Goal: Task Accomplishment & Management: Complete application form

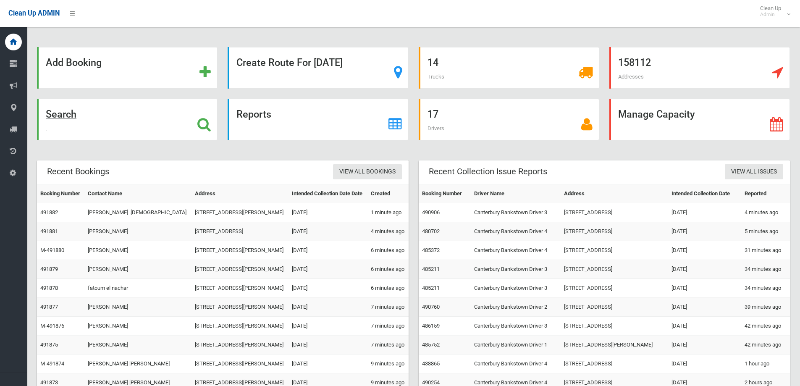
click at [197, 125] on div "Search" at bounding box center [127, 120] width 181 height 42
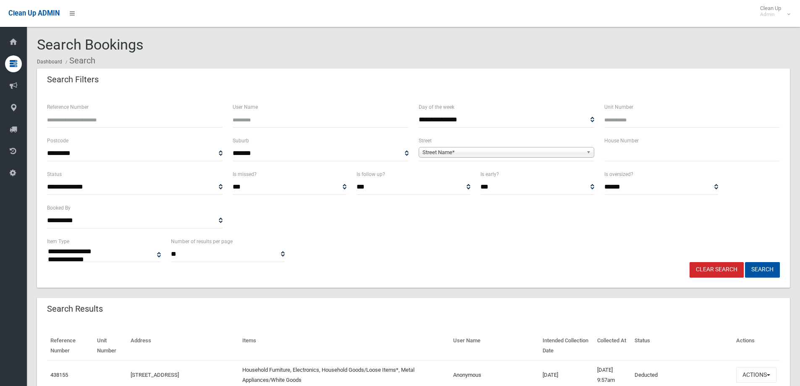
select select
click at [647, 156] on input "text" at bounding box center [693, 154] width 176 height 16
type input "**"
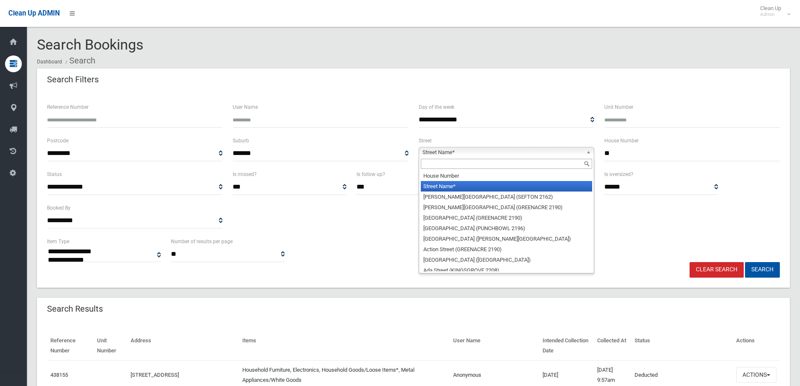
click at [586, 153] on link "Street Name*" at bounding box center [507, 152] width 176 height 11
click at [541, 159] on input "text" at bounding box center [506, 164] width 171 height 10
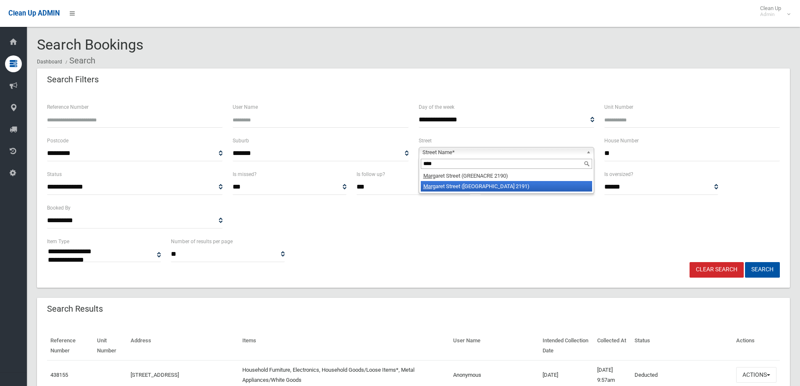
type input "****"
click at [503, 184] on li "Marg aret Street (BELFIELD 2191)" at bounding box center [506, 186] width 171 height 11
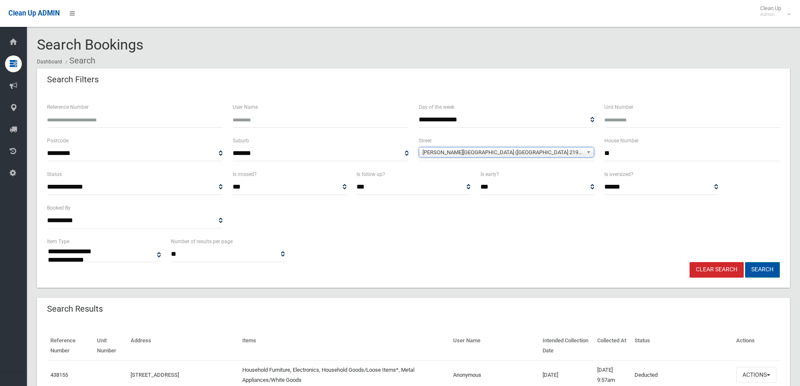
click at [748, 265] on button "Search" at bounding box center [762, 270] width 35 height 16
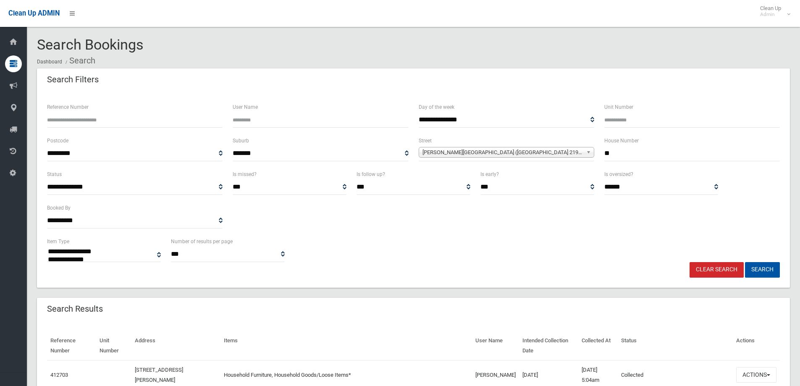
select select
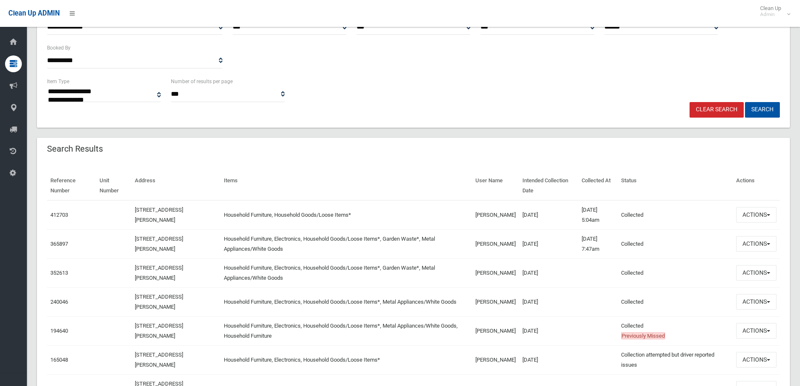
scroll to position [165, 0]
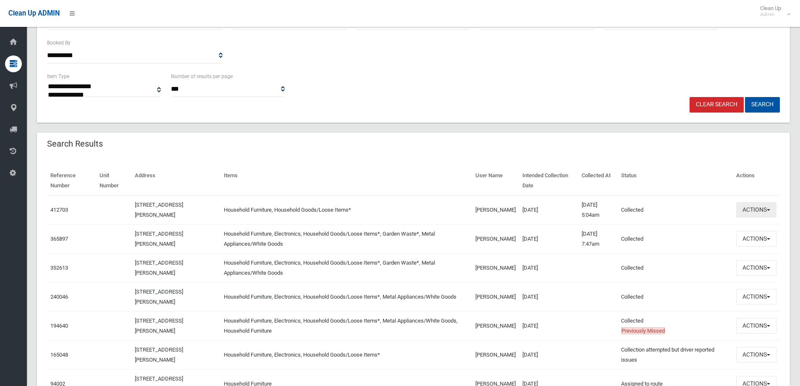
click at [772, 211] on button "Actions" at bounding box center [757, 210] width 40 height 16
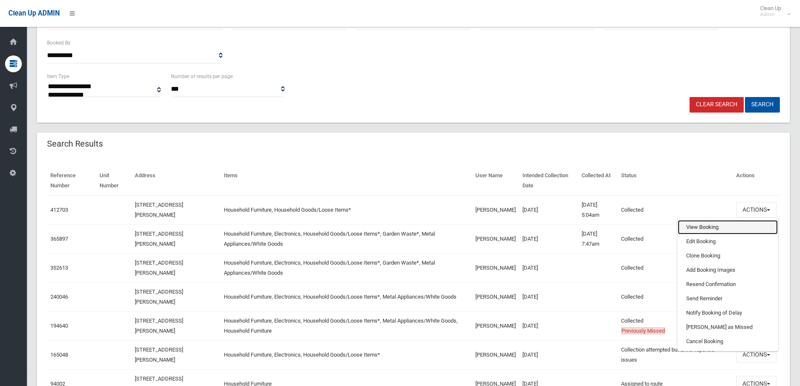
click at [706, 225] on link "View Booking" at bounding box center [728, 227] width 100 height 14
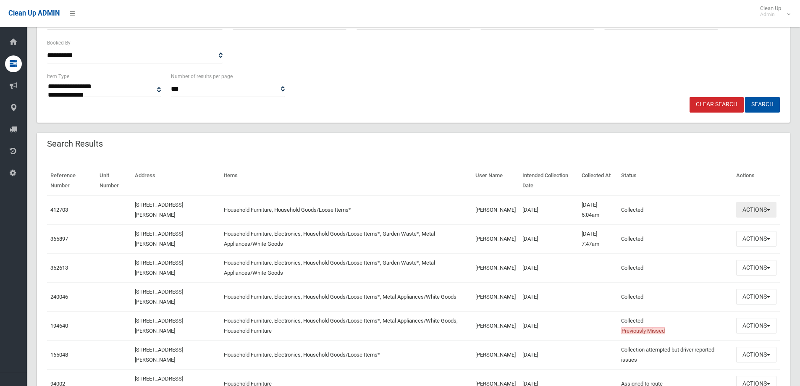
click at [773, 209] on button "Actions" at bounding box center [757, 210] width 40 height 16
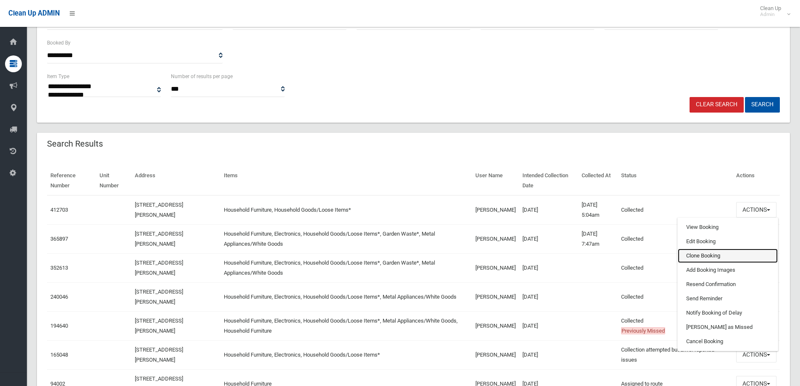
click at [743, 258] on link "Clone Booking" at bounding box center [728, 256] width 100 height 14
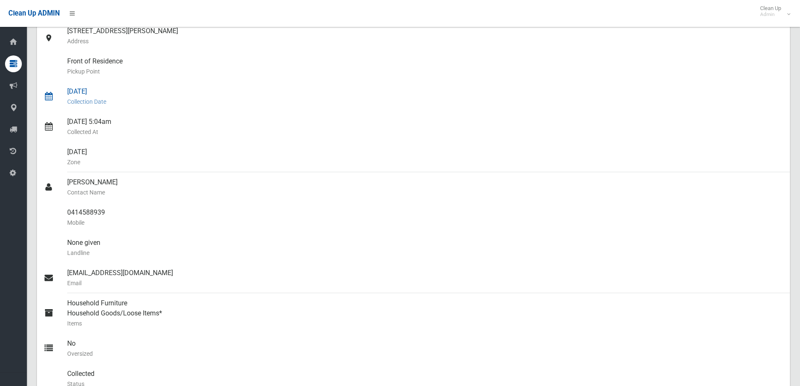
scroll to position [126, 0]
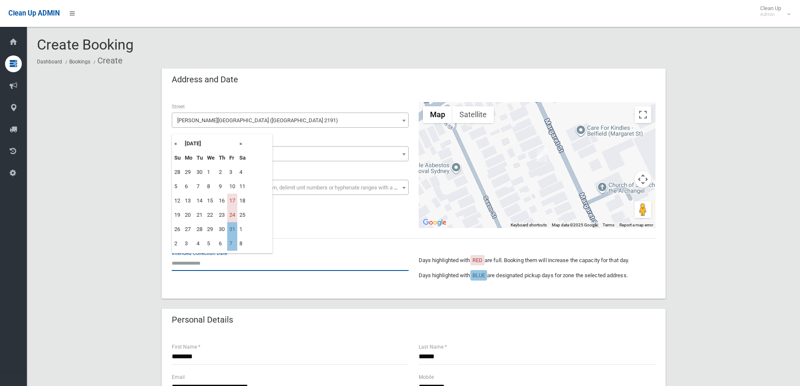
click at [200, 265] on input "text" at bounding box center [290, 263] width 237 height 16
click at [233, 230] on td "31" at bounding box center [232, 229] width 10 height 14
type input "**********"
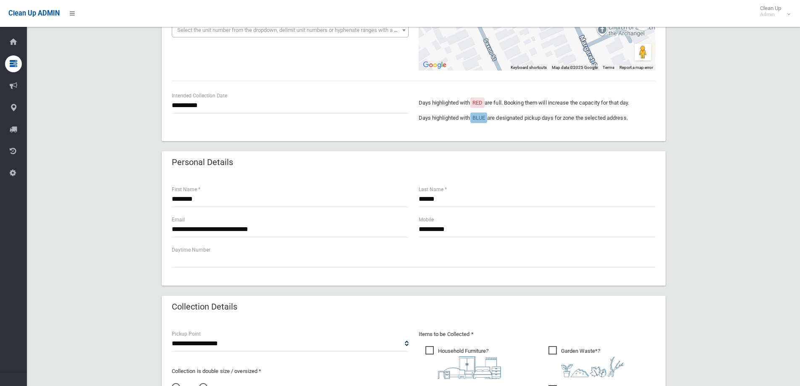
scroll to position [252, 0]
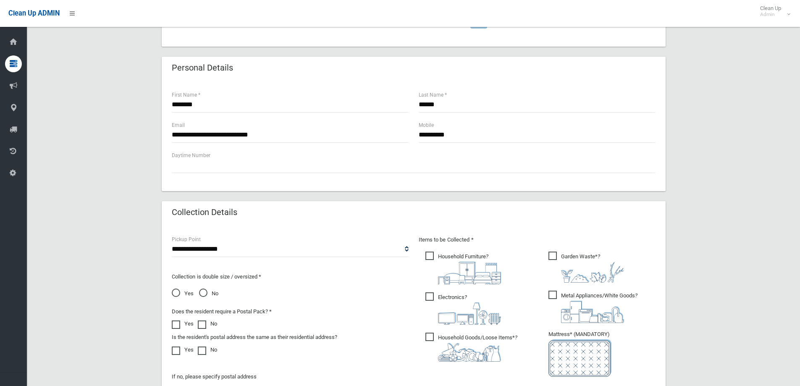
click at [432, 295] on span "Electronics ?" at bounding box center [464, 308] width 76 height 32
click at [553, 295] on span "Metal Appliances/White Goods ?" at bounding box center [593, 307] width 89 height 32
click at [555, 253] on span "Garden Waste* ?" at bounding box center [587, 267] width 76 height 31
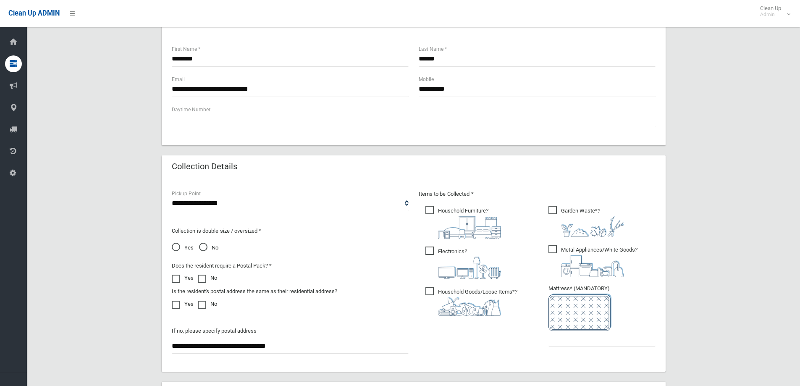
scroll to position [378, 0]
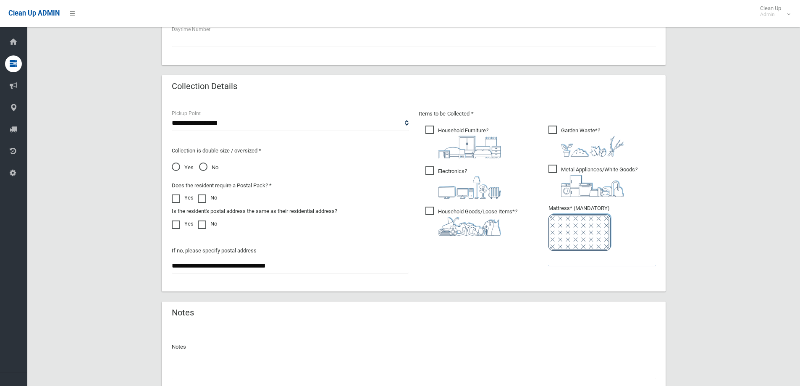
click at [567, 263] on input "text" at bounding box center [602, 259] width 107 height 16
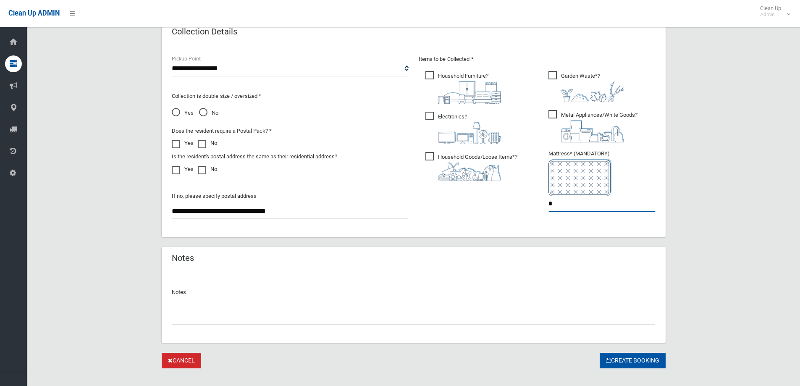
scroll to position [445, 0]
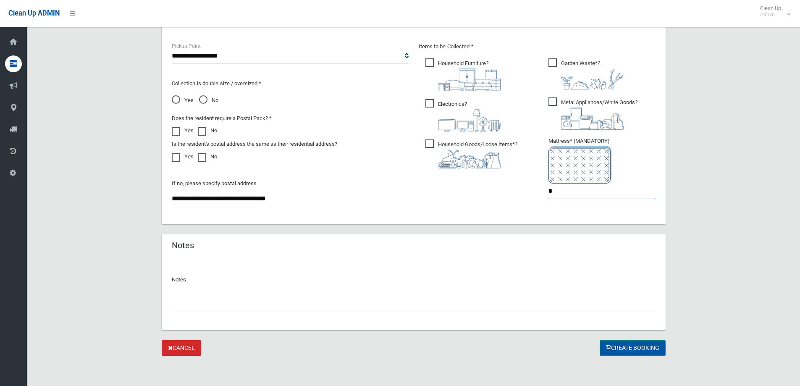
type input "*"
click at [637, 345] on button "Create Booking" at bounding box center [633, 348] width 66 height 16
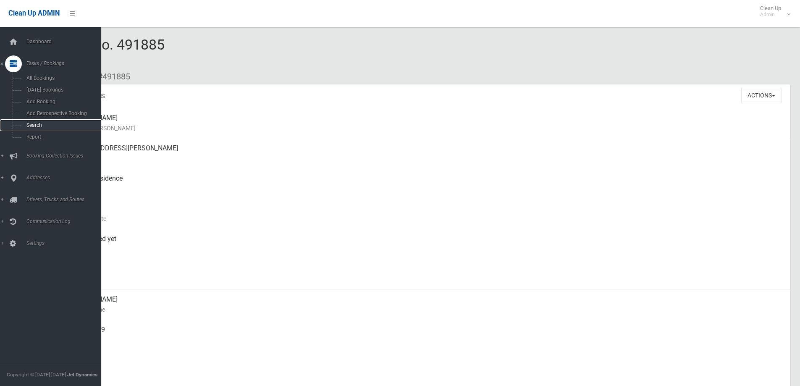
click at [37, 124] on span "Search" at bounding box center [62, 125] width 76 height 6
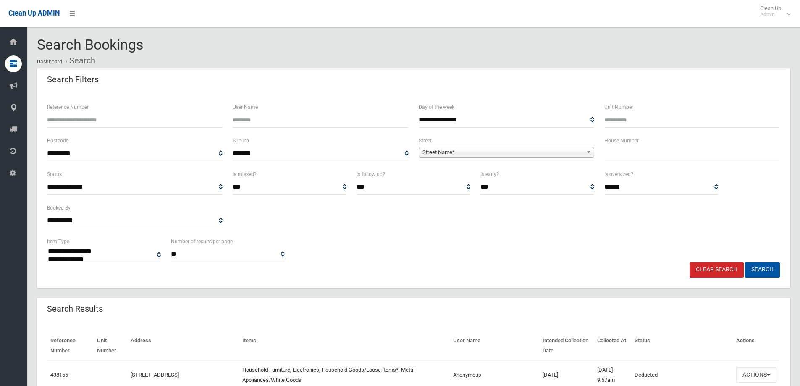
select select
click at [642, 159] on input "text" at bounding box center [693, 154] width 176 height 16
type input "*"
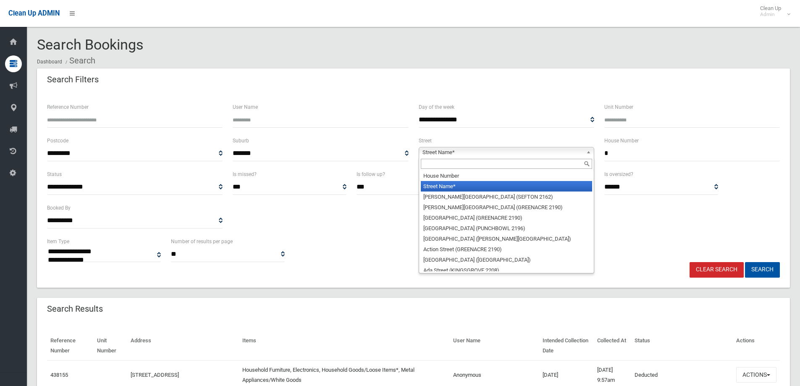
click at [588, 152] on b at bounding box center [591, 152] width 8 height 10
click at [468, 162] on input "text" at bounding box center [506, 164] width 171 height 10
type input "*"
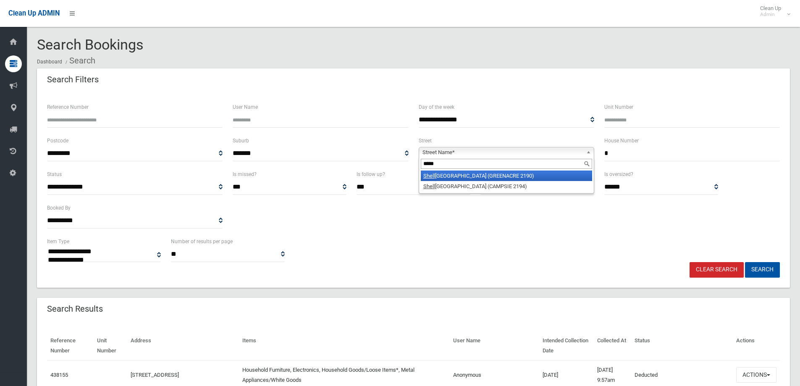
type input "*****"
click at [480, 179] on li "Shell cote Road (GREENACRE 2190)" at bounding box center [506, 176] width 171 height 11
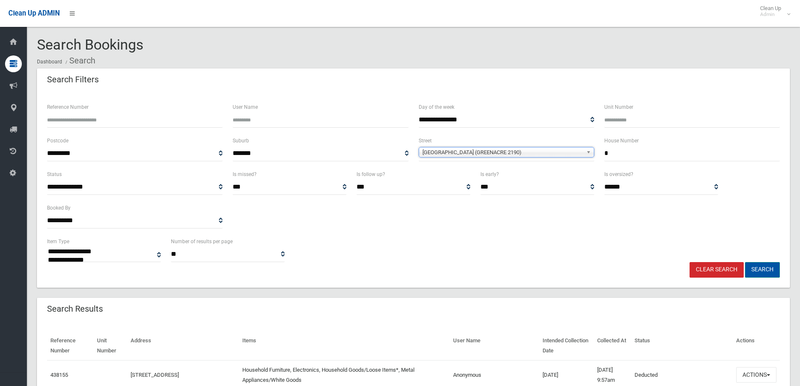
drag, startPoint x: 759, startPoint y: 268, endPoint x: 704, endPoint y: 258, distance: 56.1
click at [758, 268] on button "Search" at bounding box center [762, 270] width 35 height 16
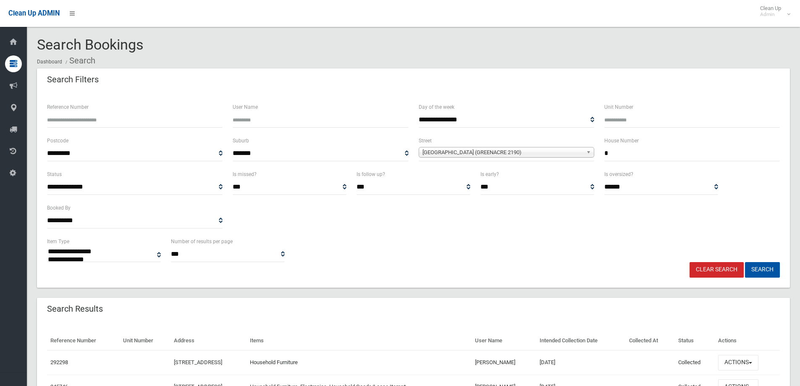
select select
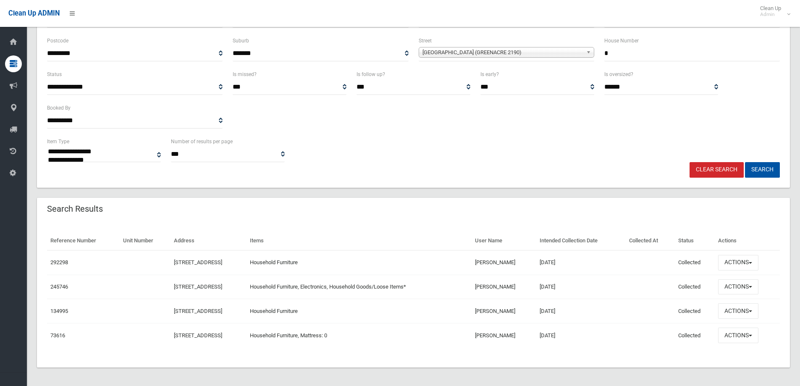
scroll to position [102, 0]
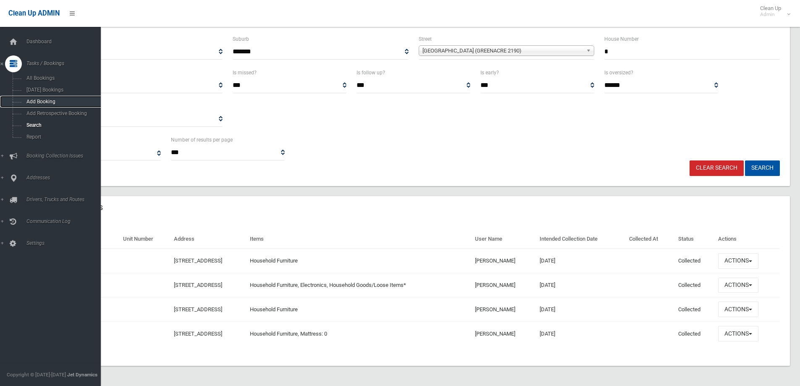
click at [40, 102] on span "Add Booking" at bounding box center [62, 102] width 76 height 6
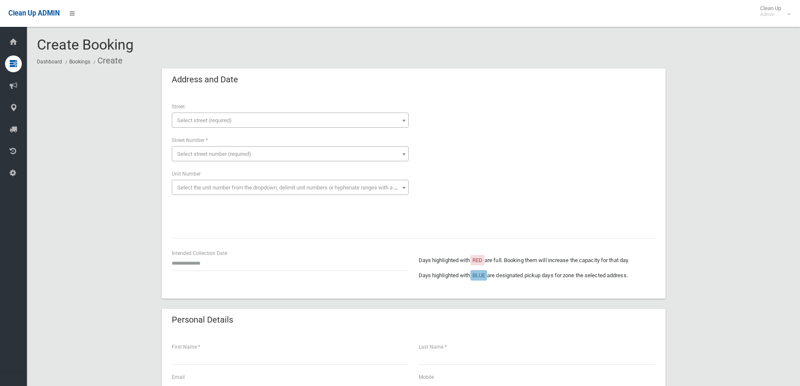
click at [229, 119] on span "Select street (required)" at bounding box center [204, 120] width 55 height 6
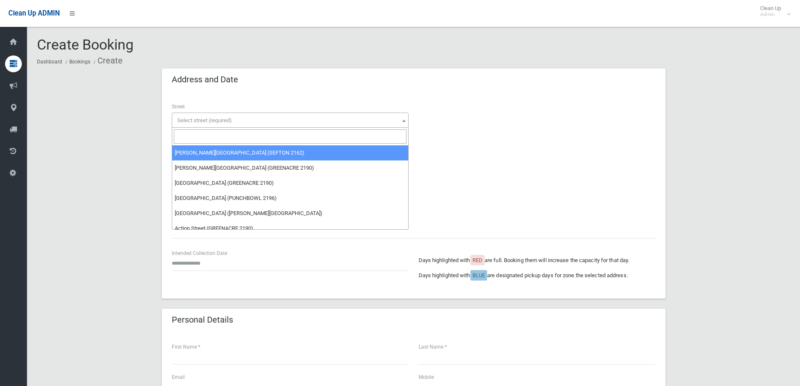
click at [216, 135] on input "search" at bounding box center [290, 136] width 233 height 14
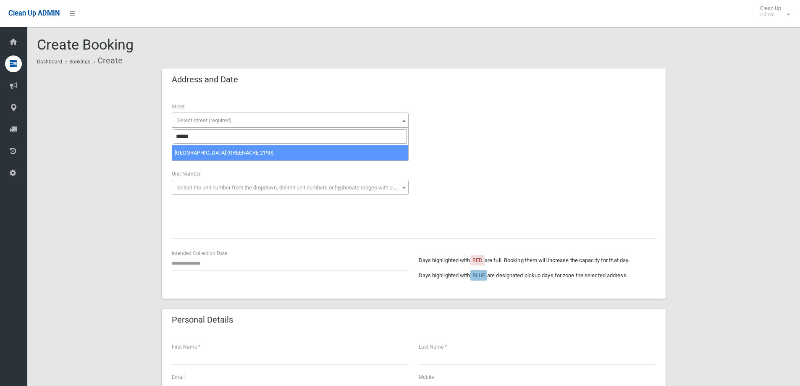
type input "******"
select select "****"
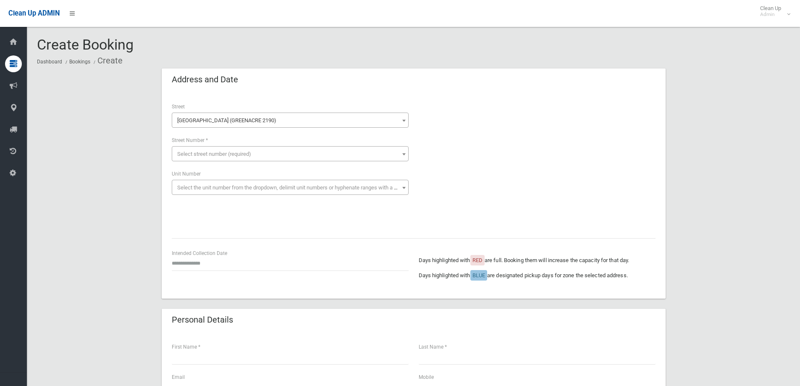
click at [198, 155] on span "Select street number (required)" at bounding box center [214, 154] width 74 height 6
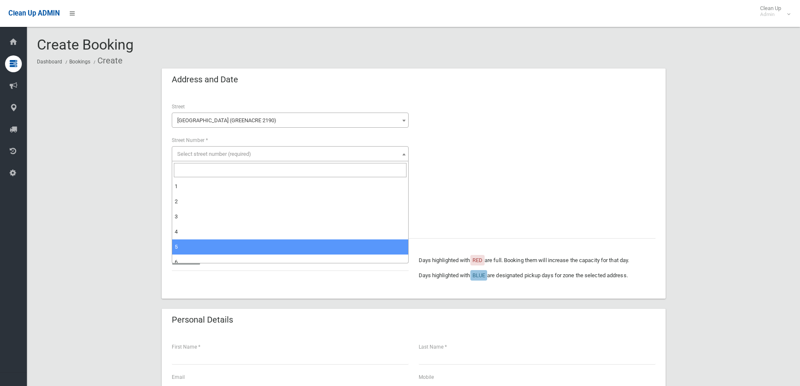
select select "*"
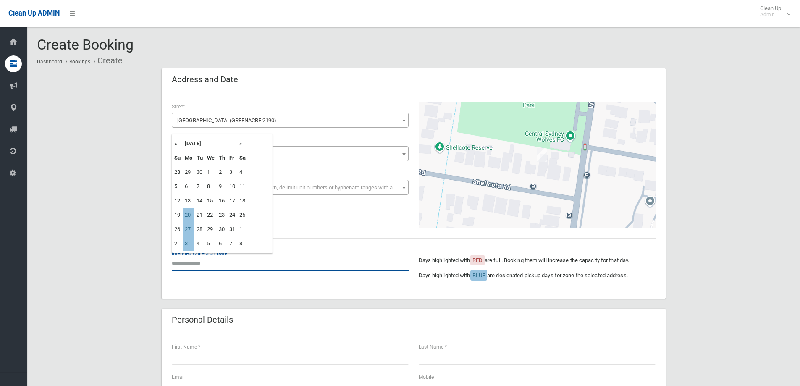
click at [201, 263] on input "text" at bounding box center [290, 263] width 237 height 16
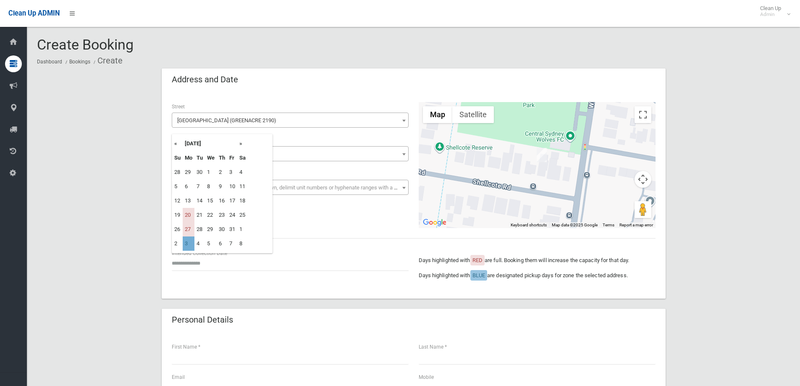
click at [189, 242] on td "3" at bounding box center [189, 244] width 12 height 14
type input "**********"
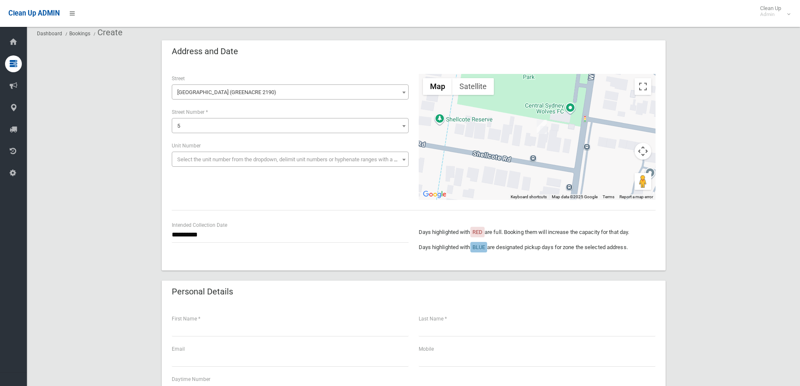
scroll to position [42, 0]
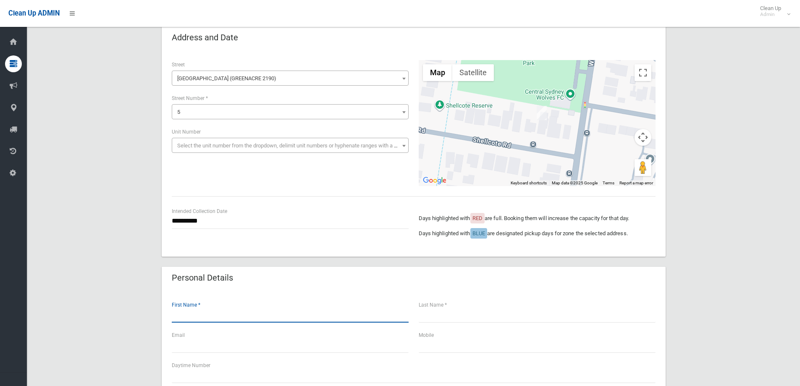
click at [196, 320] on input "text" at bounding box center [290, 315] width 237 height 16
type input "******"
click at [467, 316] on input "text" at bounding box center [537, 315] width 237 height 16
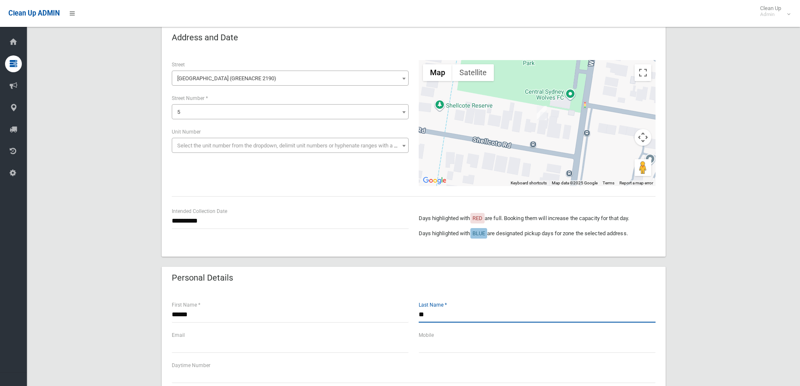
type input "*"
type input "*****"
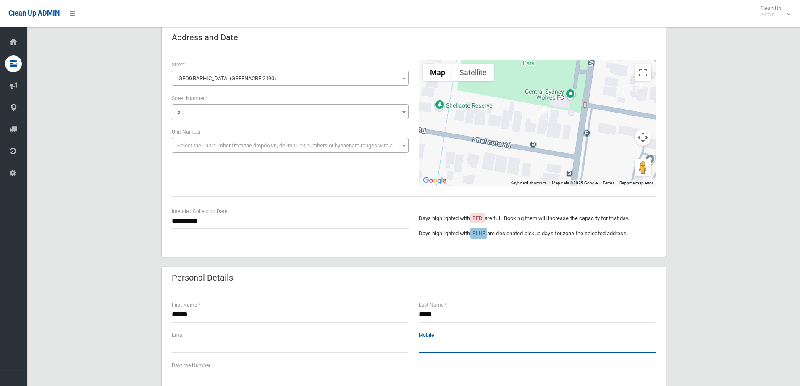
click at [433, 344] on input "text" at bounding box center [537, 345] width 237 height 16
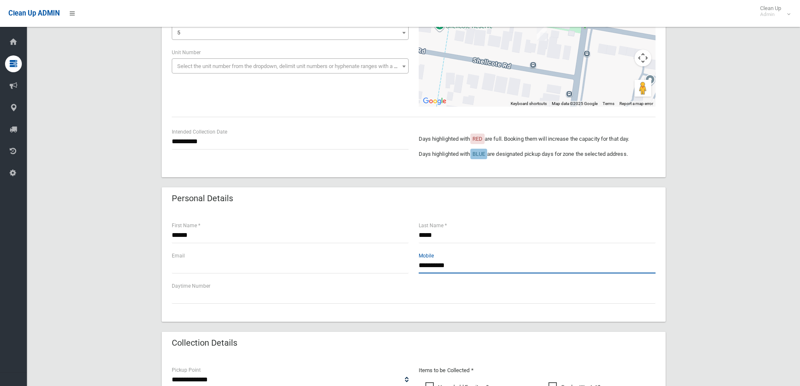
scroll to position [180, 0]
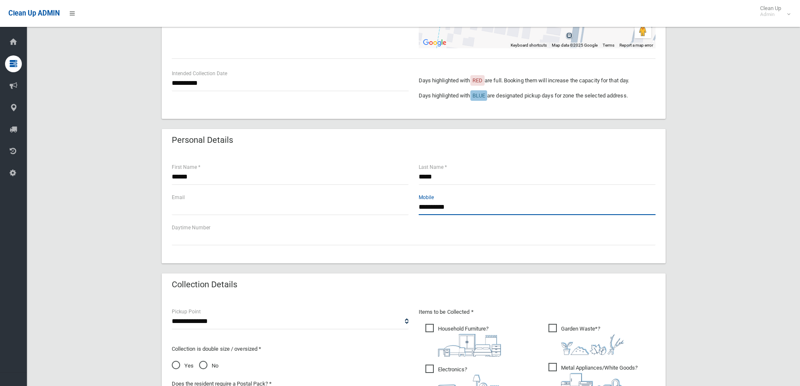
type input "**********"
click at [196, 211] on input "text" at bounding box center [290, 208] width 237 height 16
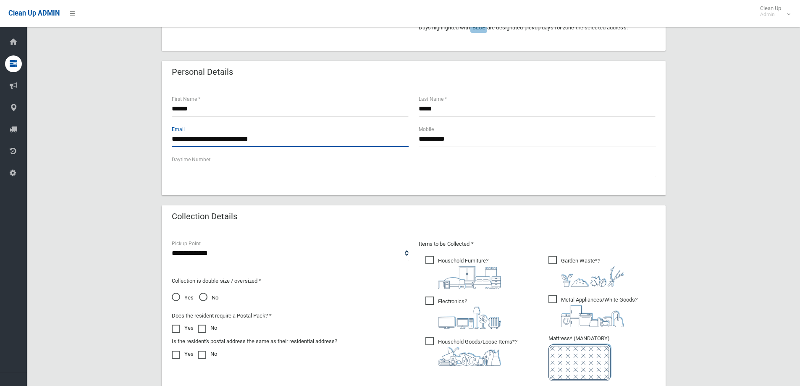
scroll to position [267, 0]
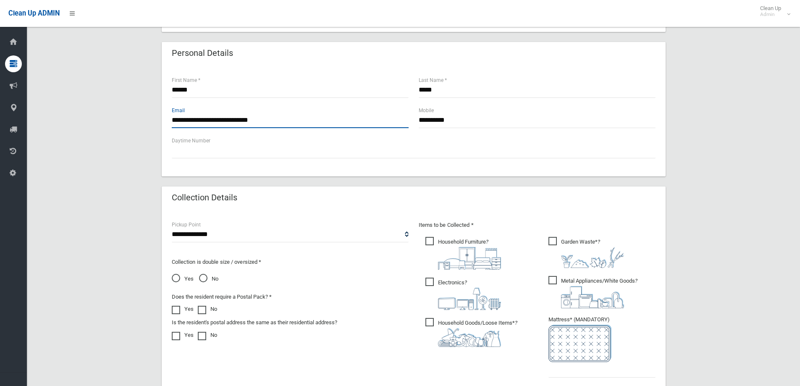
type input "**********"
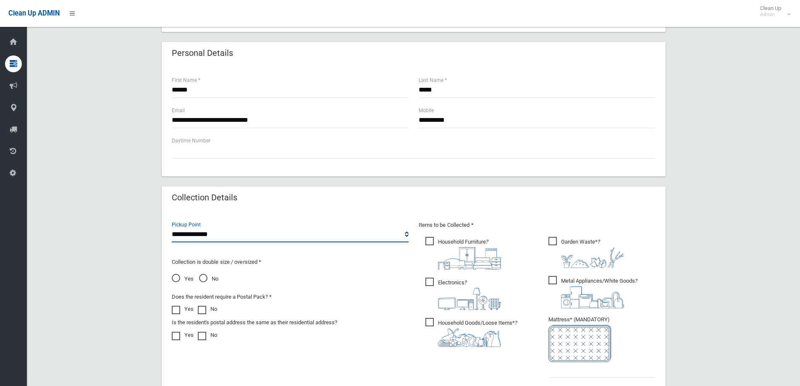
click at [405, 235] on select "**********" at bounding box center [290, 235] width 237 height 16
select select "*"
click at [172, 227] on select "**********" at bounding box center [290, 235] width 237 height 16
click at [204, 278] on span "No" at bounding box center [208, 279] width 19 height 10
click at [431, 242] on span "Household Furniture ?" at bounding box center [464, 253] width 76 height 33
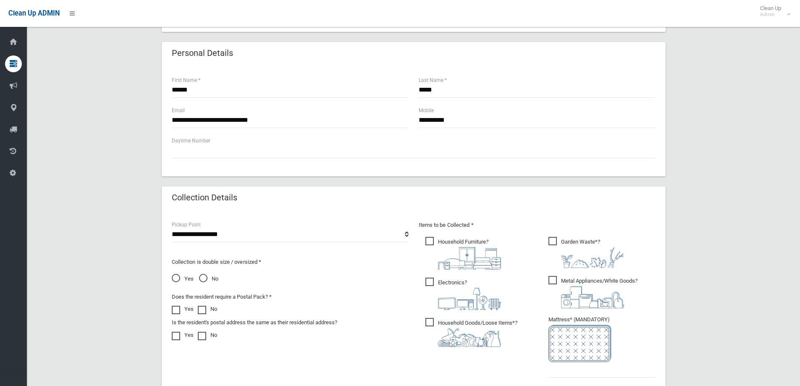
click at [427, 282] on span "Electronics ?" at bounding box center [464, 294] width 76 height 32
click at [432, 322] on span "Household Goods/Loose Items* ?" at bounding box center [472, 332] width 92 height 29
click at [549, 241] on span "Garden Waste* ?" at bounding box center [587, 252] width 76 height 31
click at [553, 279] on span "Metal Appliances/White Goods ?" at bounding box center [593, 292] width 89 height 32
click at [558, 368] on input "text" at bounding box center [602, 370] width 107 height 16
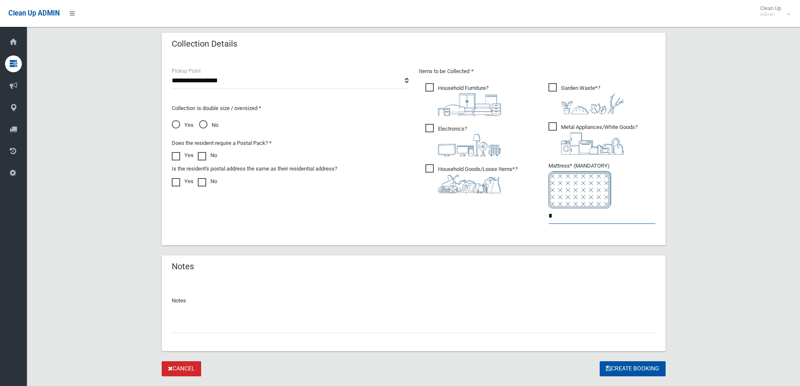
scroll to position [441, 0]
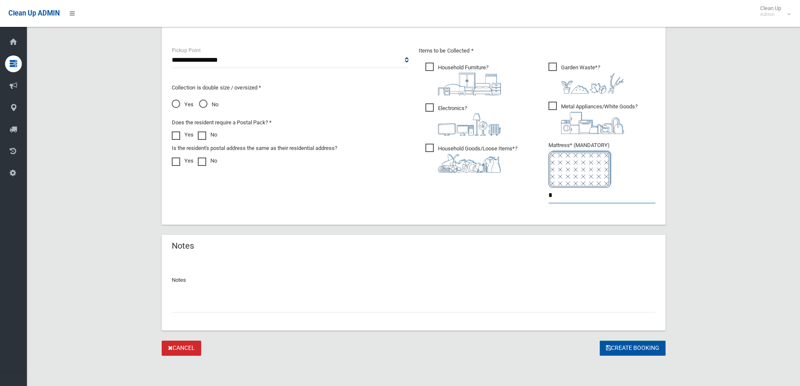
type input "*"
click at [623, 344] on button "Create Booking" at bounding box center [633, 349] width 66 height 16
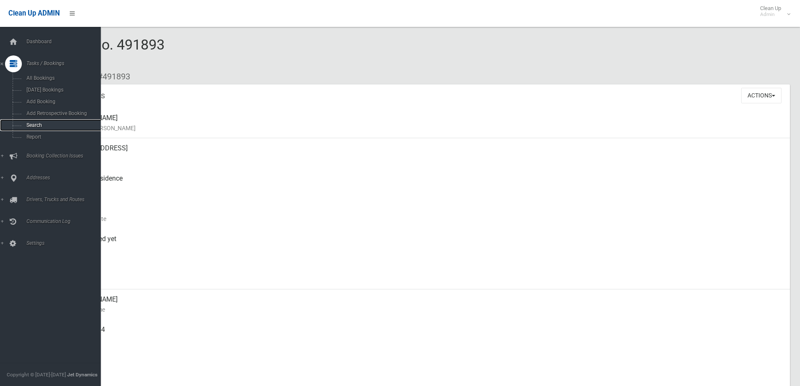
click at [42, 121] on link "Search" at bounding box center [53, 125] width 107 height 12
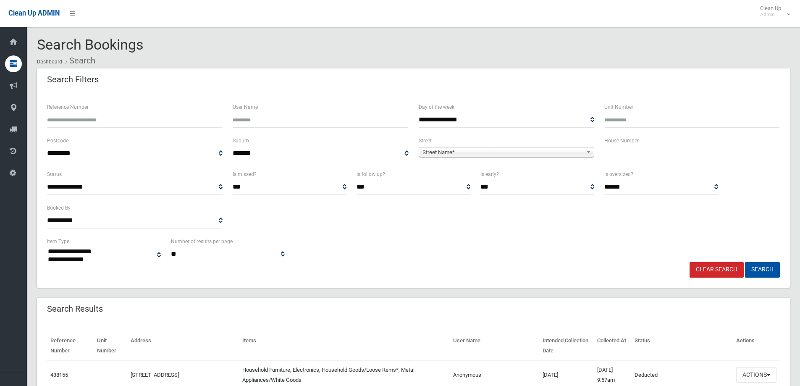
select select
click at [624, 154] on input "text" at bounding box center [693, 154] width 176 height 16
type input "*"
type input "**"
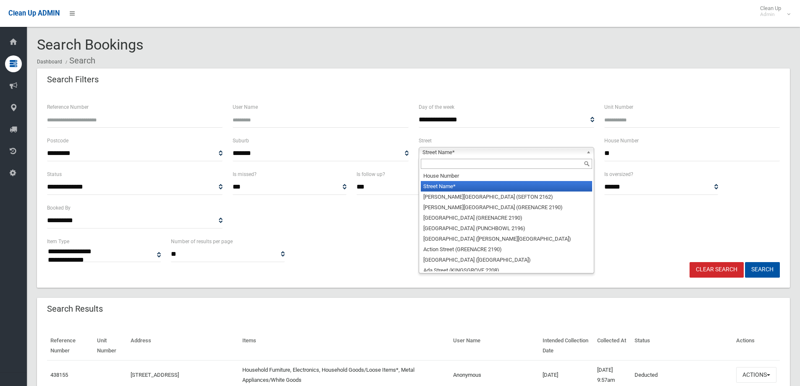
click at [588, 152] on b at bounding box center [591, 152] width 8 height 10
click at [547, 164] on input "text" at bounding box center [506, 164] width 171 height 10
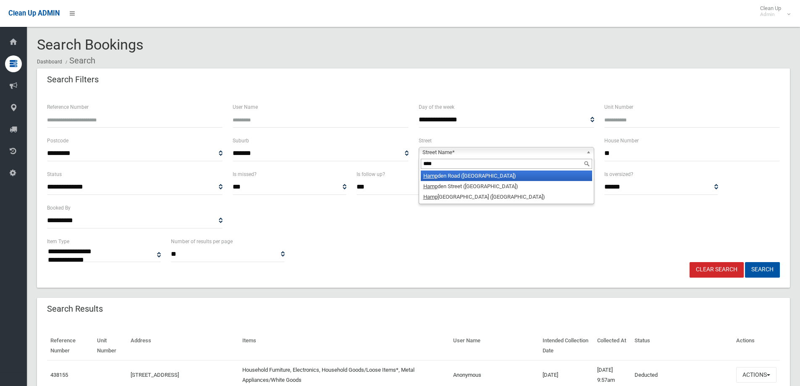
type input "****"
click at [517, 174] on li "Hamp den Road (LAKEMBA 2195)" at bounding box center [506, 176] width 171 height 11
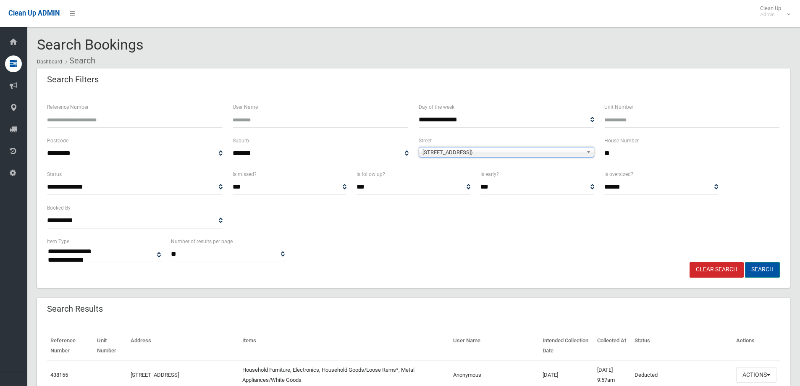
click at [768, 269] on button "Search" at bounding box center [762, 270] width 35 height 16
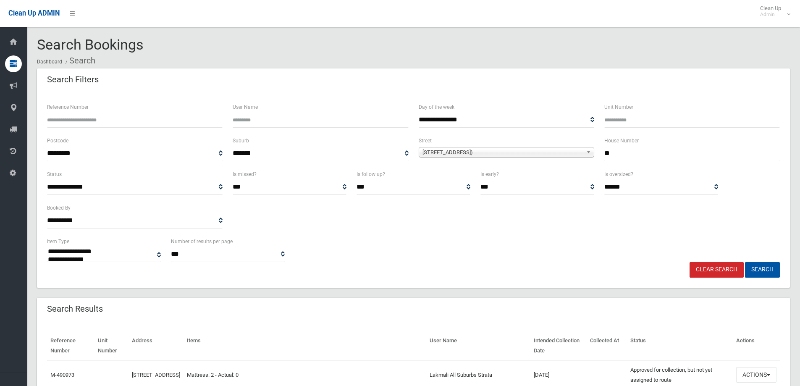
select select
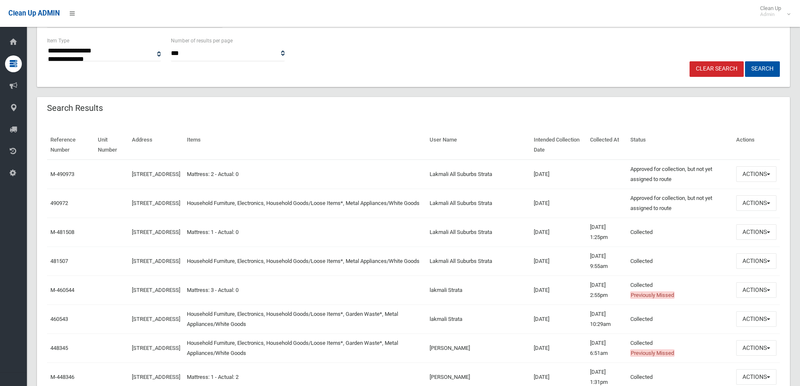
scroll to position [206, 0]
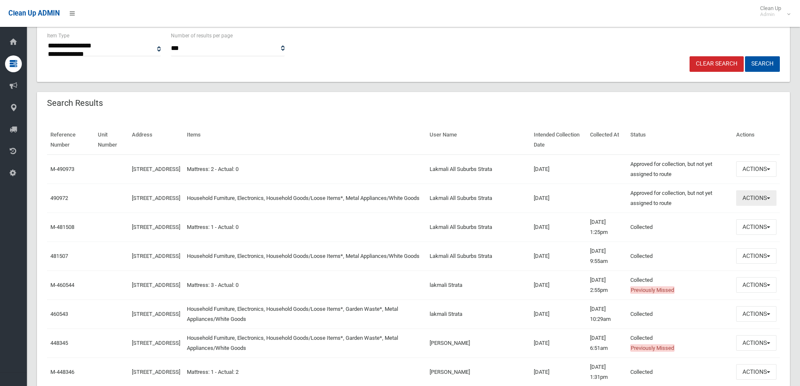
click at [770, 197] on span "button" at bounding box center [768, 198] width 3 height 2
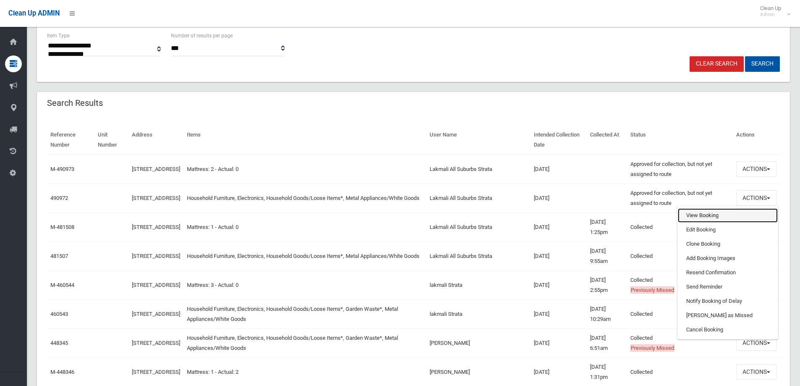
click at [713, 217] on link "View Booking" at bounding box center [728, 215] width 100 height 14
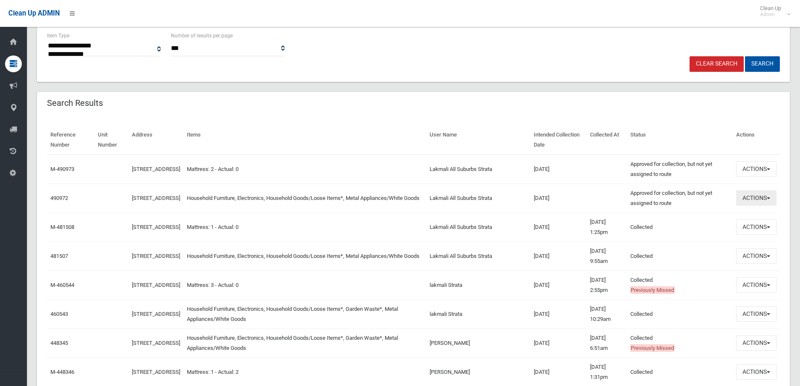
click at [770, 200] on button "Actions" at bounding box center [757, 198] width 40 height 16
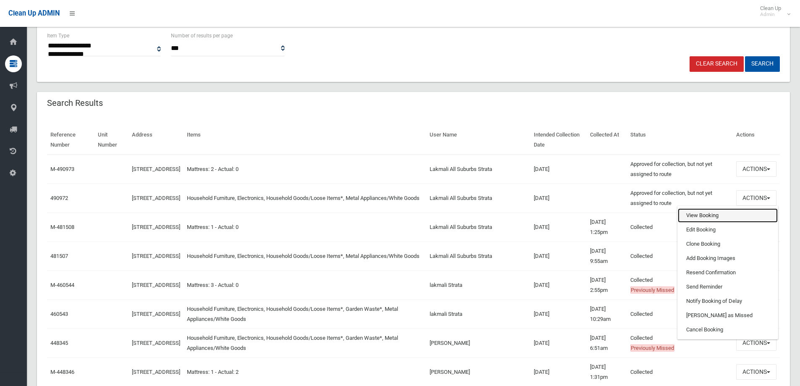
click at [699, 212] on link "View Booking" at bounding box center [728, 215] width 100 height 14
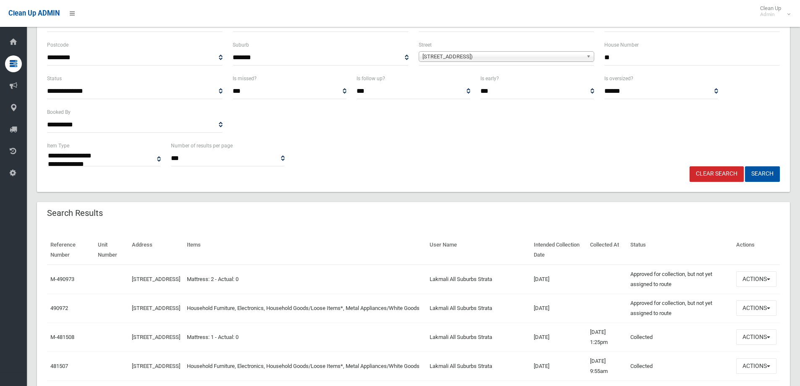
scroll to position [88, 0]
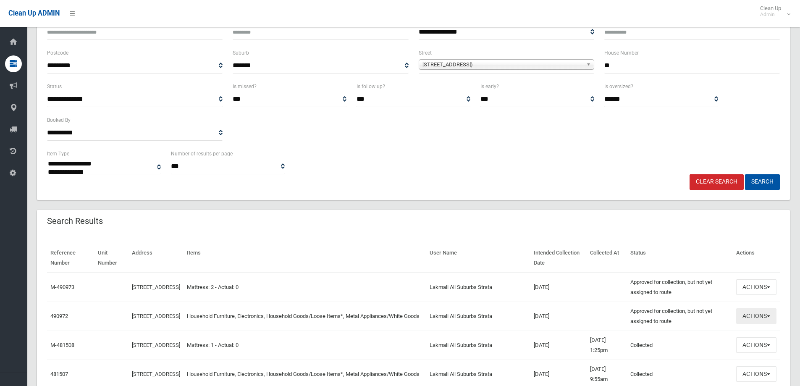
click at [773, 314] on button "Actions" at bounding box center [757, 316] width 40 height 16
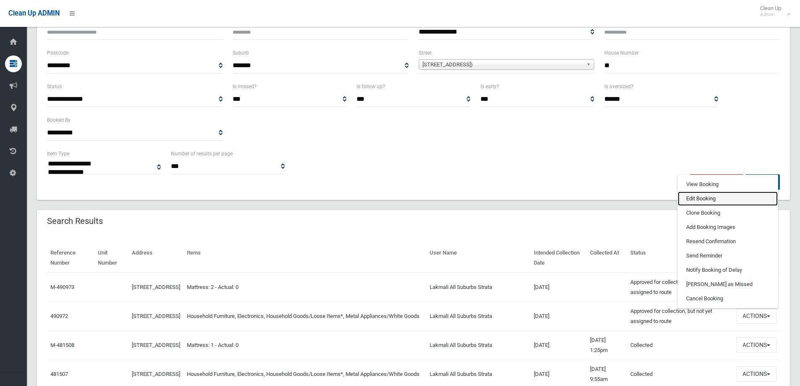
click at [719, 196] on link "Edit Booking" at bounding box center [728, 199] width 100 height 14
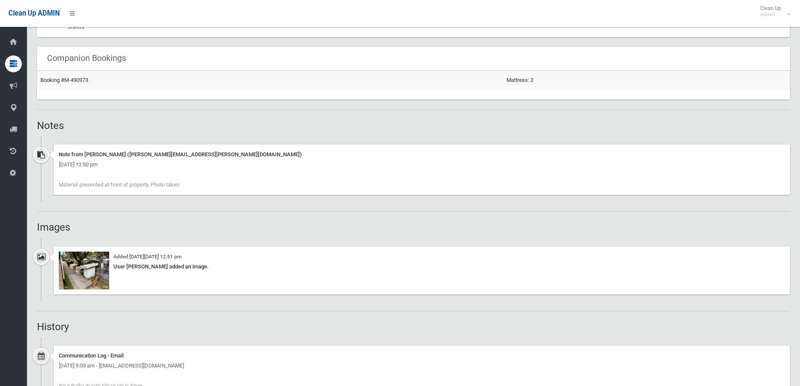
scroll to position [487, 0]
click at [96, 271] on img at bounding box center [84, 269] width 50 height 38
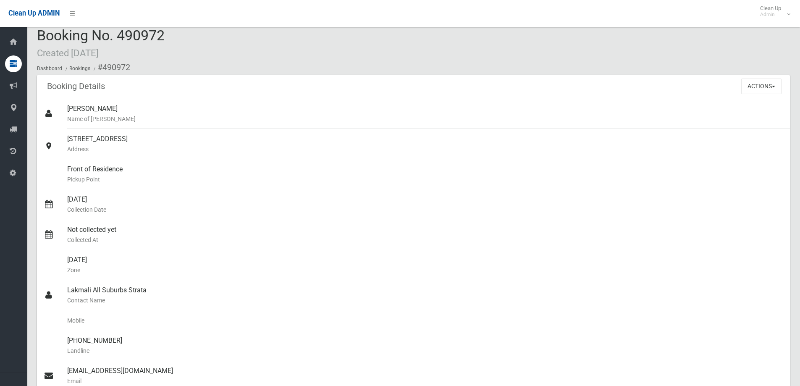
scroll to position [0, 0]
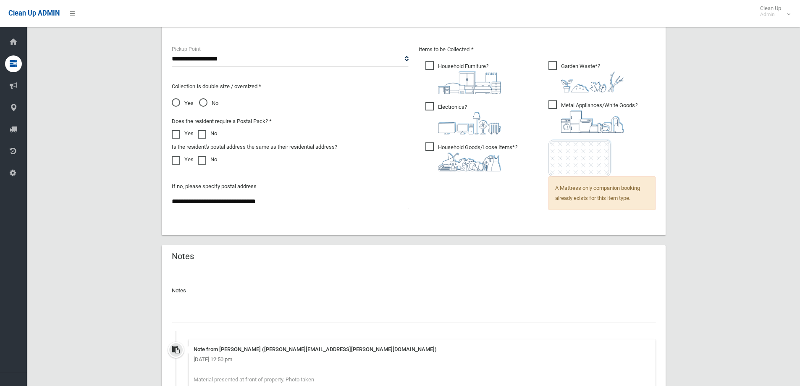
scroll to position [572, 0]
click at [220, 318] on input "text" at bounding box center [414, 314] width 484 height 16
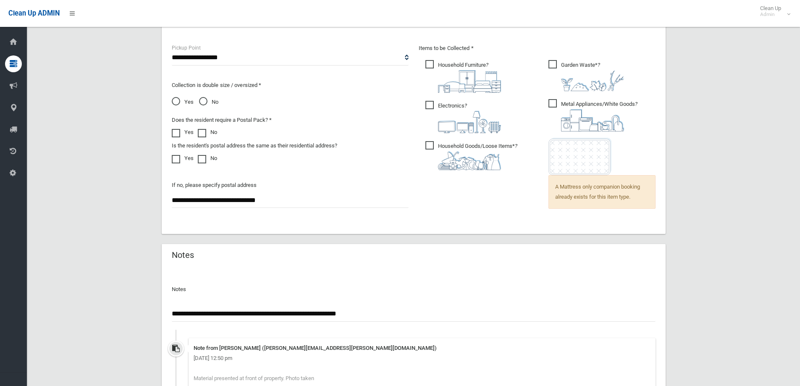
click at [286, 312] on input "**********" at bounding box center [414, 314] width 484 height 16
drag, startPoint x: 334, startPoint y: 309, endPoint x: 334, endPoint y: 314, distance: 4.6
click at [334, 314] on input "**********" at bounding box center [414, 314] width 484 height 16
click at [355, 312] on input "**********" at bounding box center [414, 314] width 484 height 16
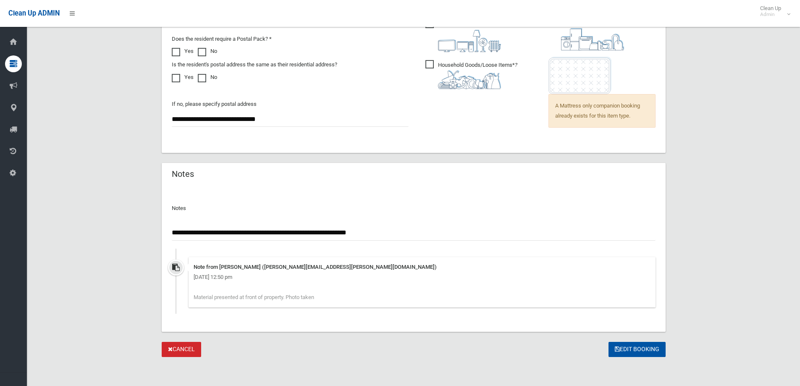
scroll to position [654, 0]
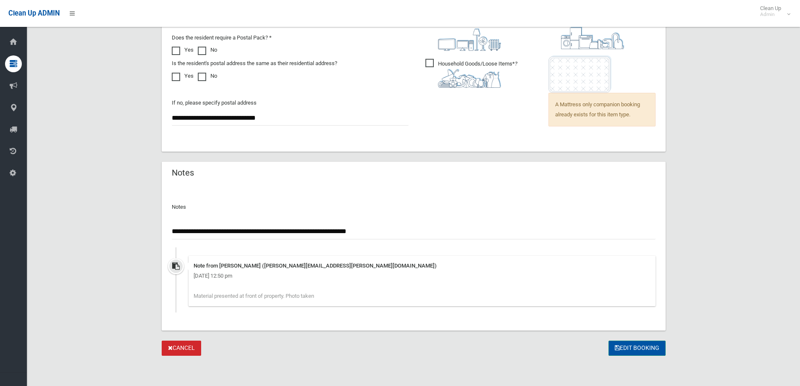
type input "**********"
click at [639, 345] on button "Edit Booking" at bounding box center [637, 349] width 57 height 16
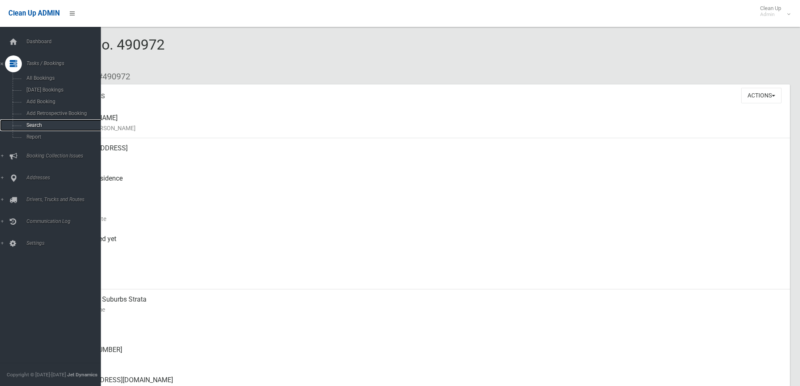
drag, startPoint x: 32, startPoint y: 124, endPoint x: 39, endPoint y: 124, distance: 6.7
click at [32, 124] on span "Search" at bounding box center [62, 125] width 76 height 6
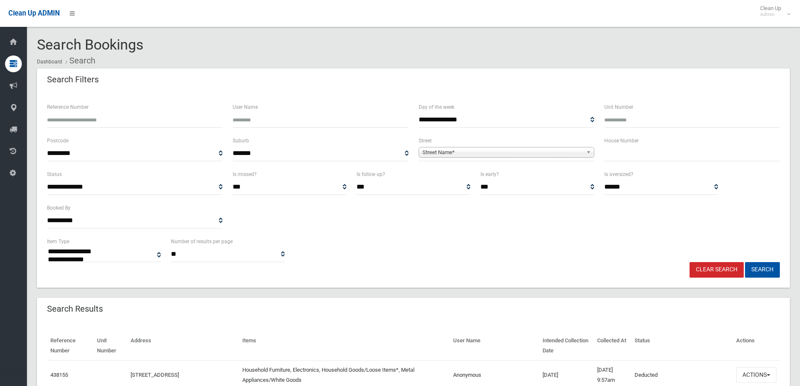
select select
click at [629, 151] on input "text" at bounding box center [693, 154] width 176 height 16
type input "***"
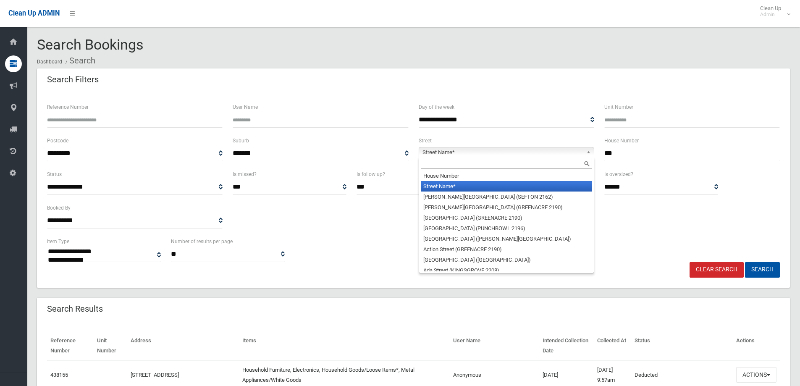
drag, startPoint x: 592, startPoint y: 150, endPoint x: 524, endPoint y: 159, distance: 68.2
click at [592, 150] on b at bounding box center [591, 152] width 8 height 10
click at [521, 164] on input "text" at bounding box center [506, 164] width 171 height 10
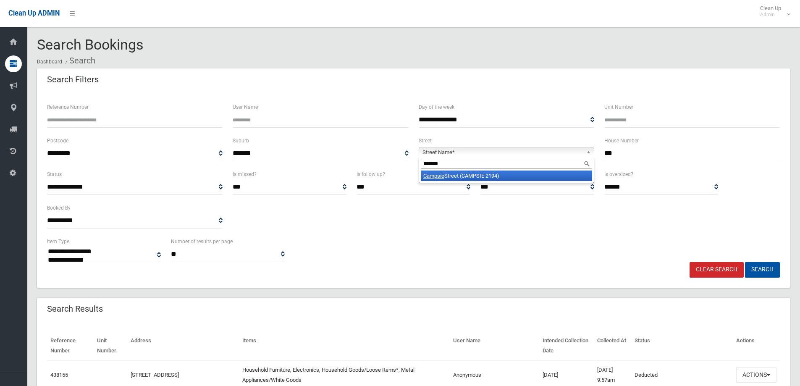
type input "*******"
click at [512, 175] on li "Campsie Street (CAMPSIE 2194)" at bounding box center [506, 176] width 171 height 11
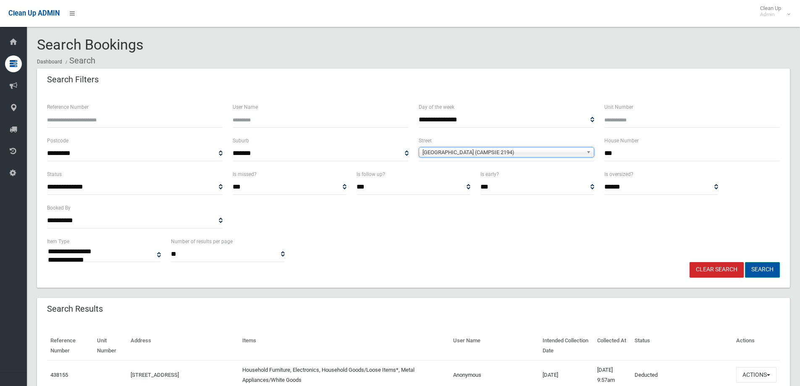
click at [767, 268] on button "Search" at bounding box center [762, 270] width 35 height 16
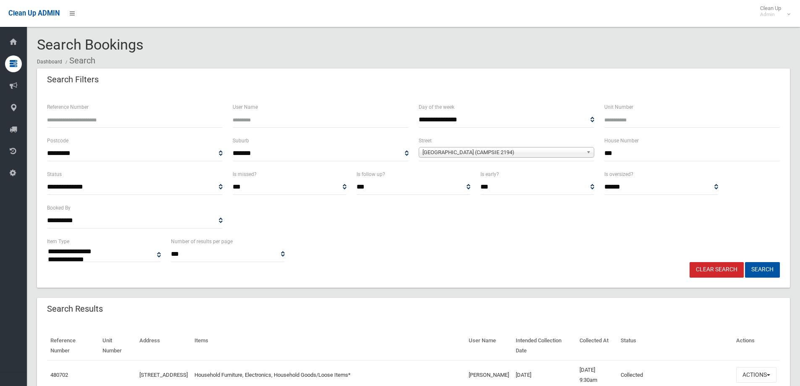
select select
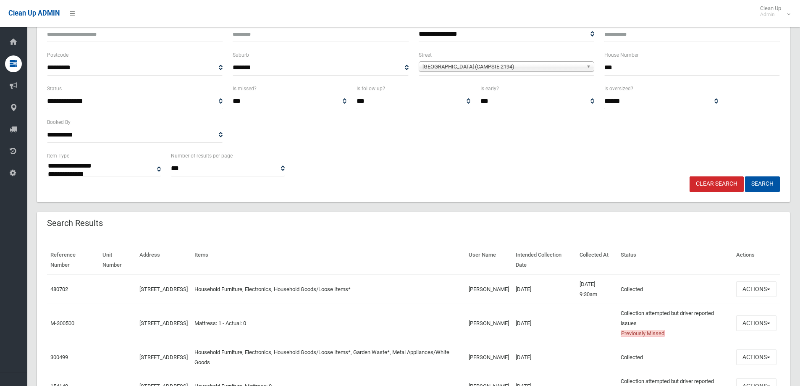
scroll to position [141, 0]
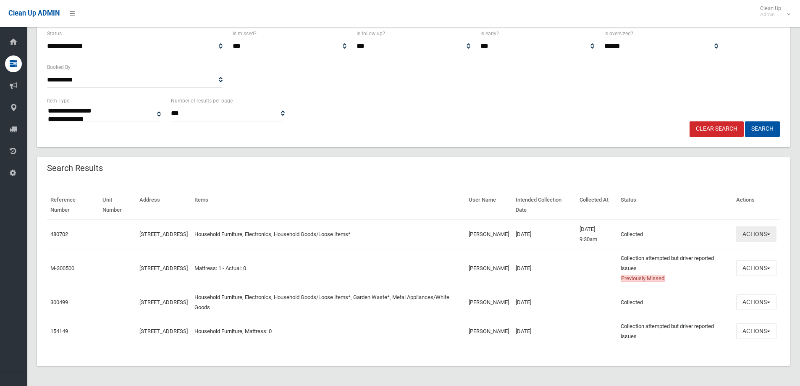
click at [770, 234] on span "button" at bounding box center [768, 235] width 3 height 2
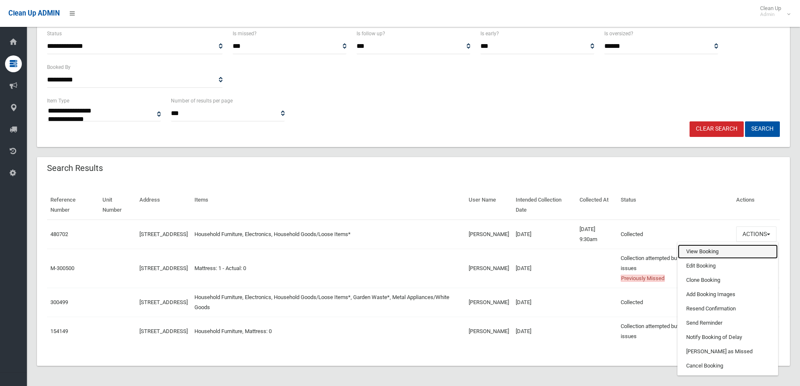
click at [717, 256] on link "View Booking" at bounding box center [728, 252] width 100 height 14
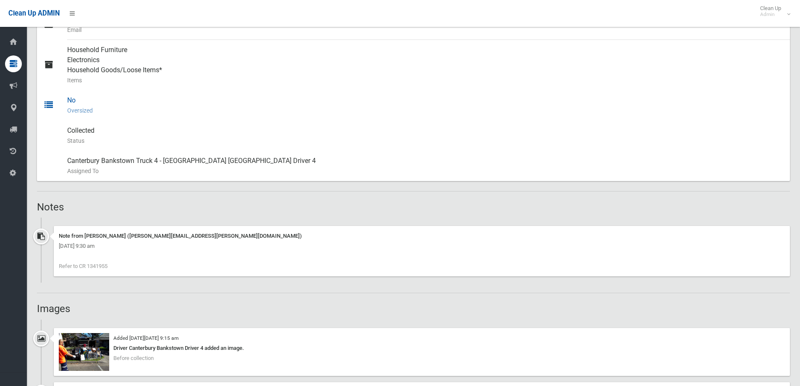
scroll to position [378, 0]
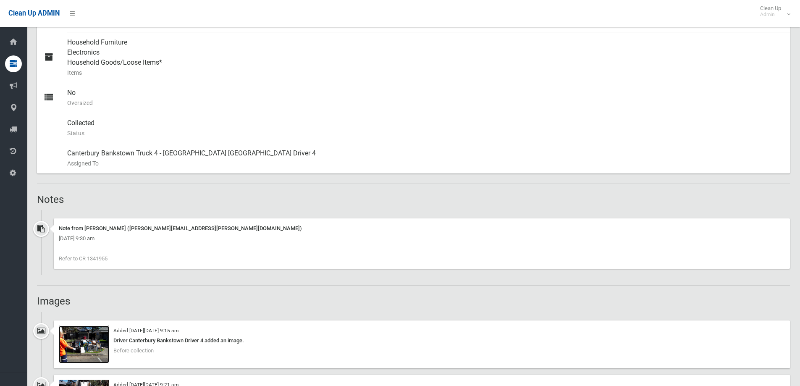
click at [82, 344] on img at bounding box center [84, 345] width 50 height 38
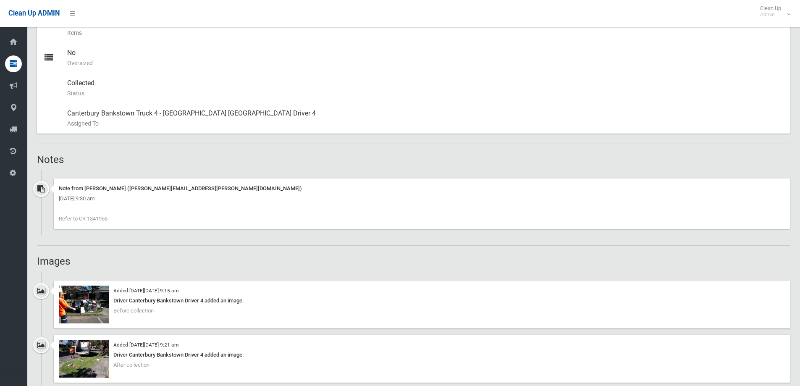
scroll to position [504, 0]
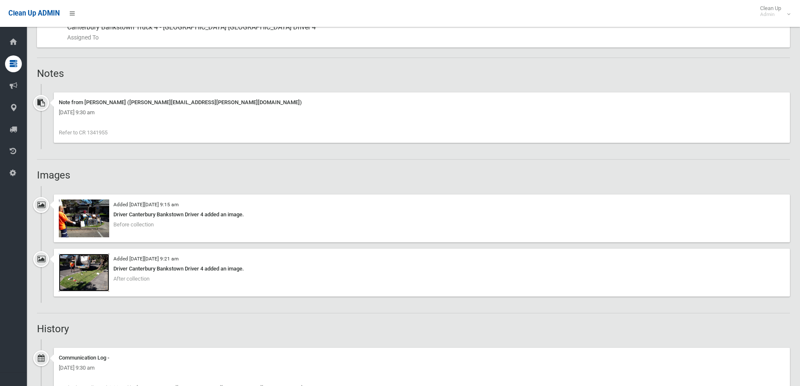
click at [82, 273] on img at bounding box center [84, 273] width 50 height 38
click at [92, 262] on img at bounding box center [84, 273] width 50 height 38
click at [87, 219] on img at bounding box center [84, 219] width 50 height 38
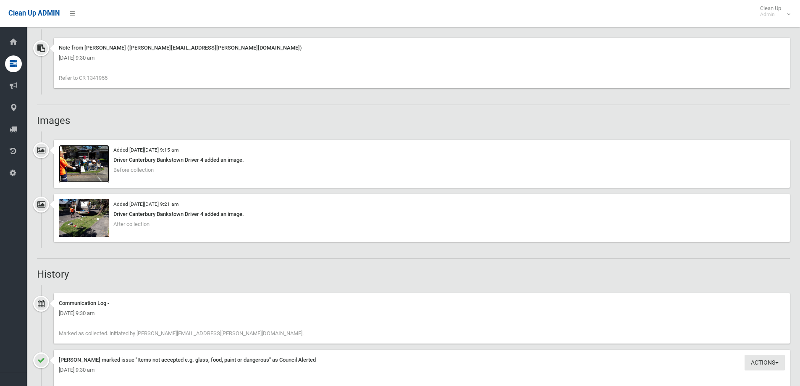
scroll to position [588, 0]
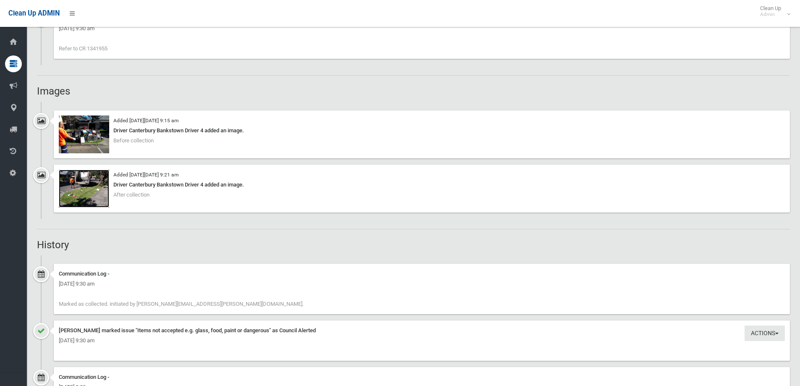
click at [88, 190] on img at bounding box center [84, 189] width 50 height 38
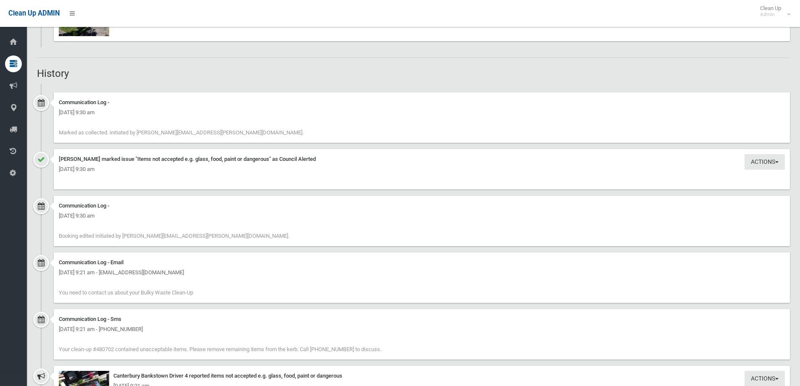
scroll to position [1038, 0]
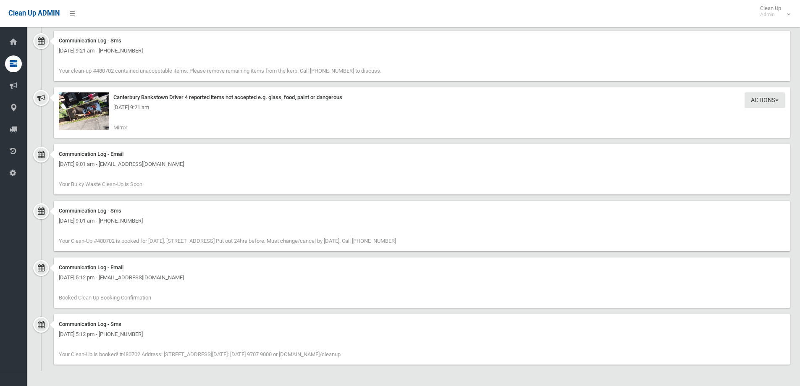
click at [74, 108] on div "Friday 10th October 2025 - 9:21 am" at bounding box center [422, 108] width 726 height 10
click at [95, 110] on div "Friday 10th October 2025 - 9:21 am" at bounding box center [422, 108] width 726 height 10
click at [83, 103] on div "Friday 10th October 2025 - 9:21 am" at bounding box center [422, 108] width 726 height 10
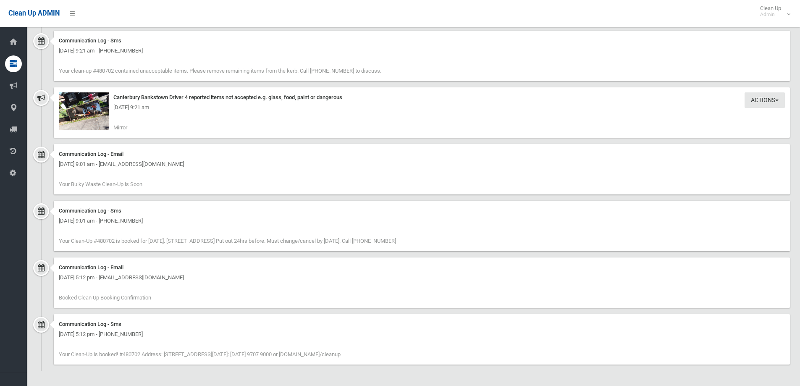
click at [83, 103] on div "Friday 10th October 2025 - 9:21 am" at bounding box center [422, 108] width 726 height 10
click at [238, 47] on div "Friday 10th October 2025 - 9:21 am - +61424522063" at bounding box center [422, 51] width 726 height 10
click at [75, 108] on div "Friday 10th October 2025 - 9:21 am" at bounding box center [422, 108] width 726 height 10
click at [93, 105] on div "Friday 10th October 2025 - 9:21 am" at bounding box center [422, 108] width 726 height 10
click at [89, 102] on img at bounding box center [84, 111] width 50 height 38
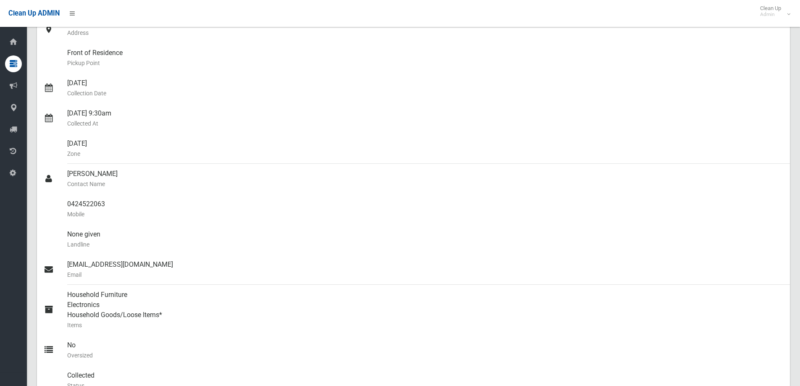
scroll to position [0, 0]
